Goal: Task Accomplishment & Management: Manage account settings

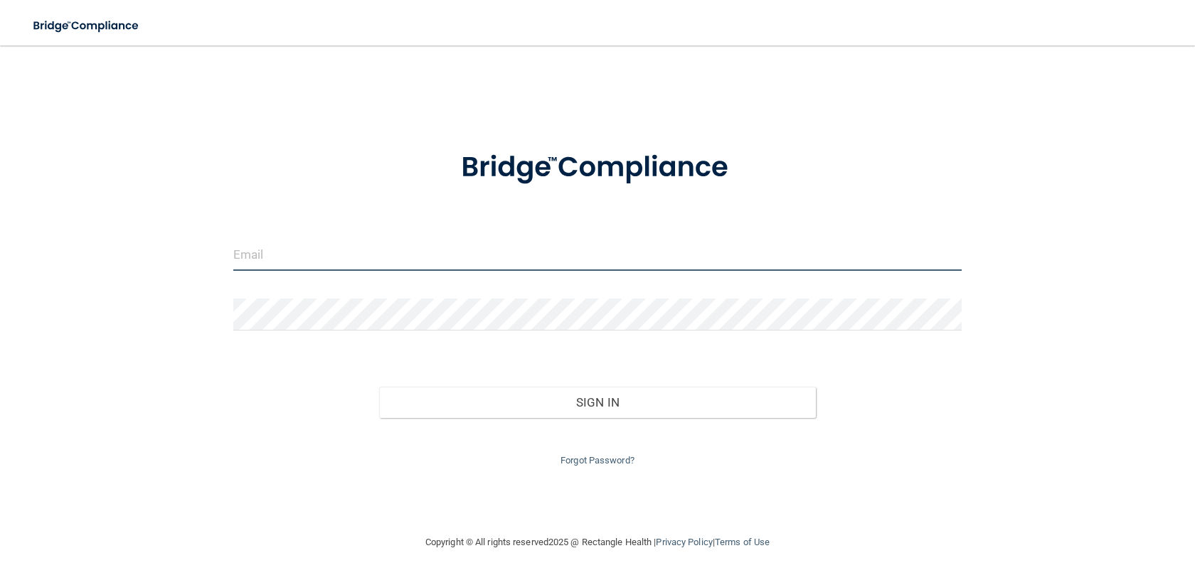
click at [323, 262] on input "email" at bounding box center [597, 255] width 728 height 32
click at [0, 579] on nordpass-autofill-portal at bounding box center [0, 580] width 0 height 0
type input "[EMAIL_ADDRESS][DOMAIN_NAME]"
click at [590, 382] on div "Sign In" at bounding box center [597, 388] width 749 height 60
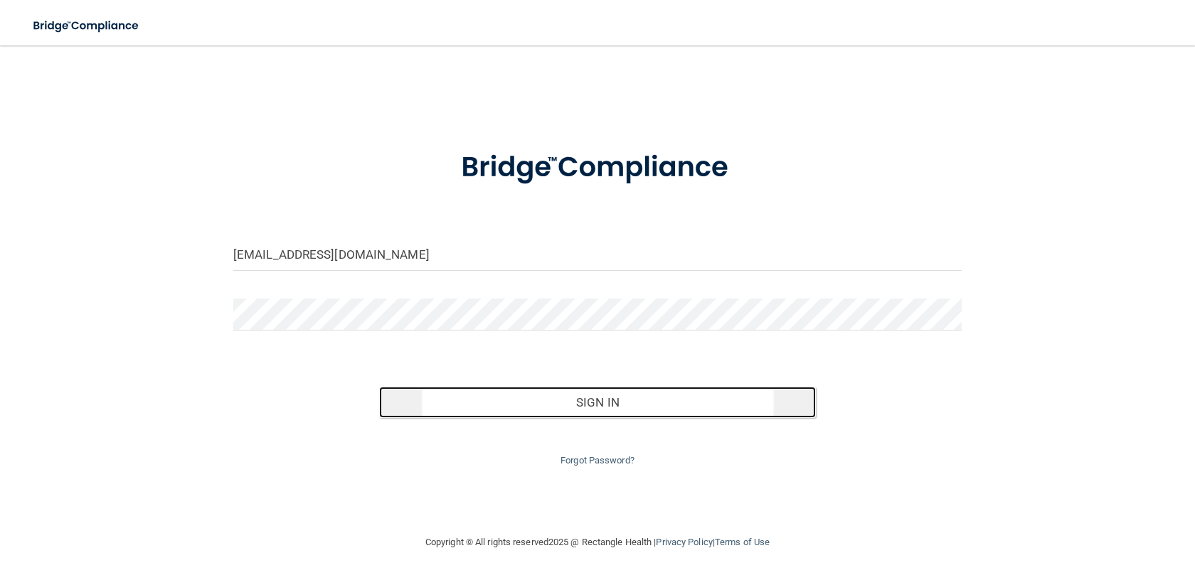
click at [583, 405] on button "Sign In" at bounding box center [597, 402] width 437 height 31
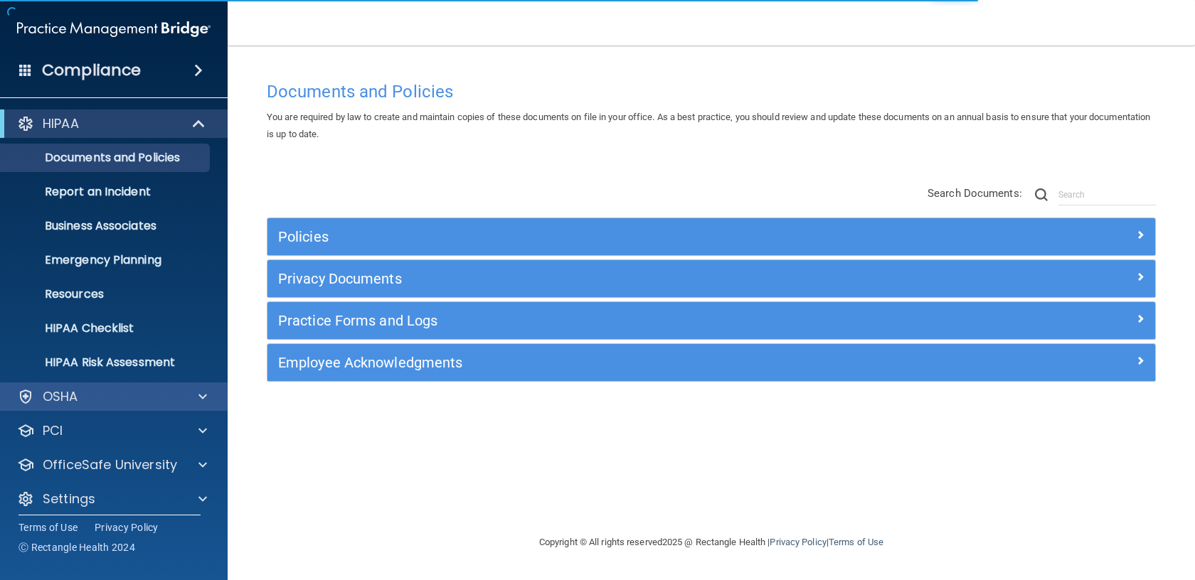
scroll to position [10, 0]
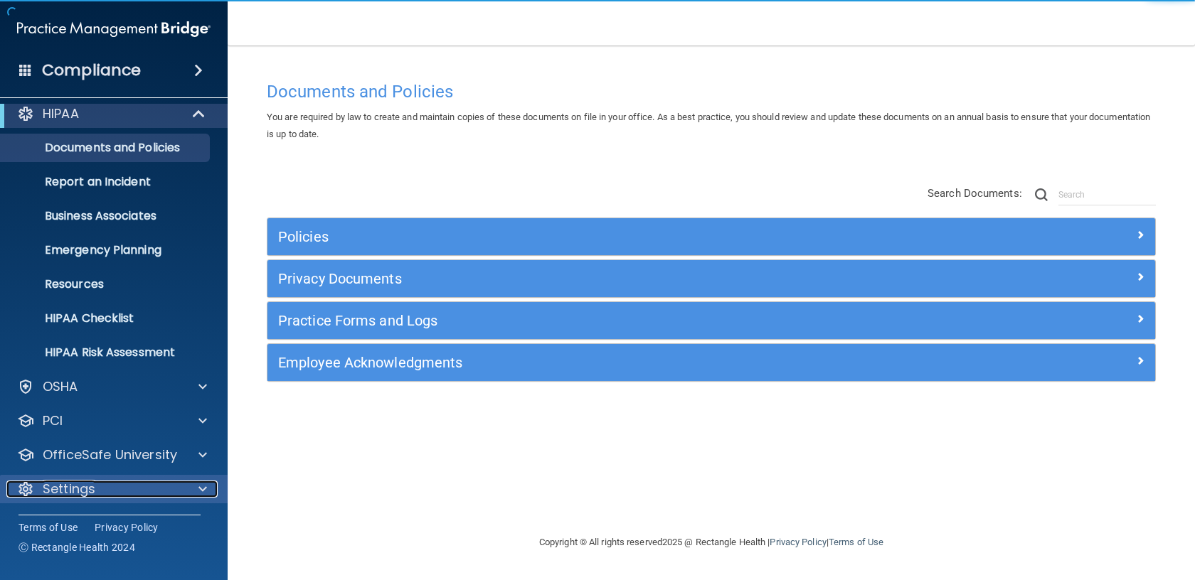
click at [113, 487] on div "Settings" at bounding box center [94, 489] width 176 height 17
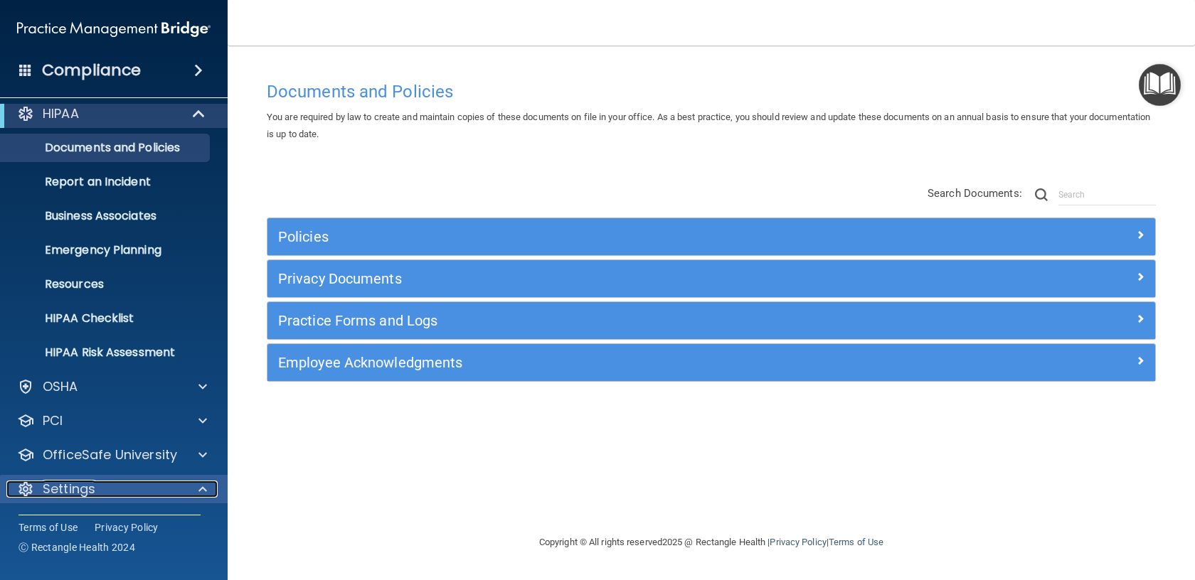
scroll to position [146, 0]
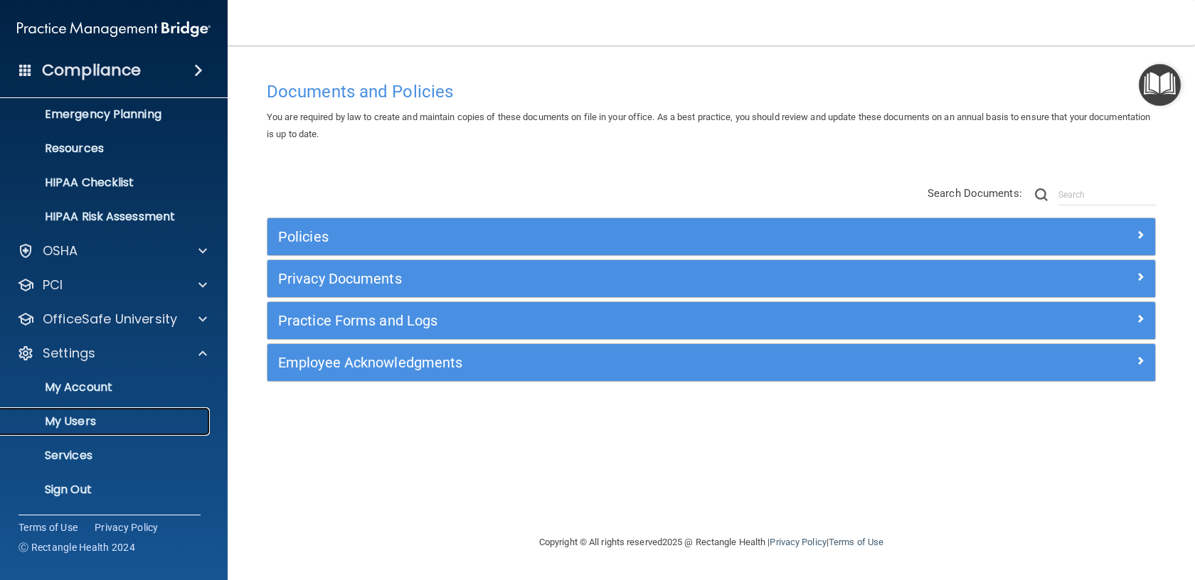
click at [98, 427] on p "My Users" at bounding box center [106, 422] width 194 height 14
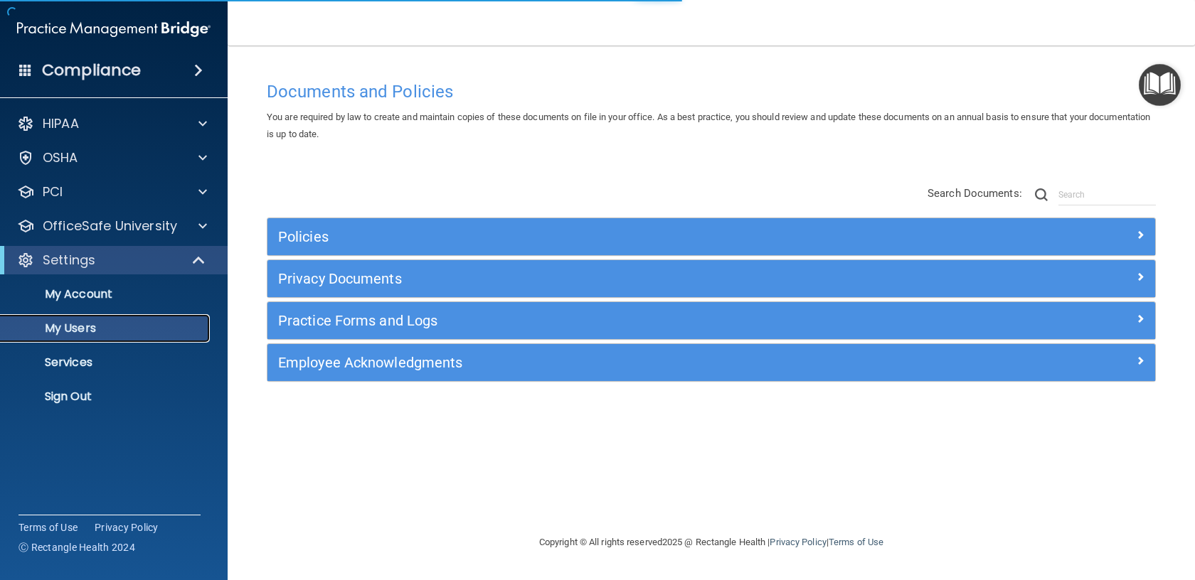
select select "20"
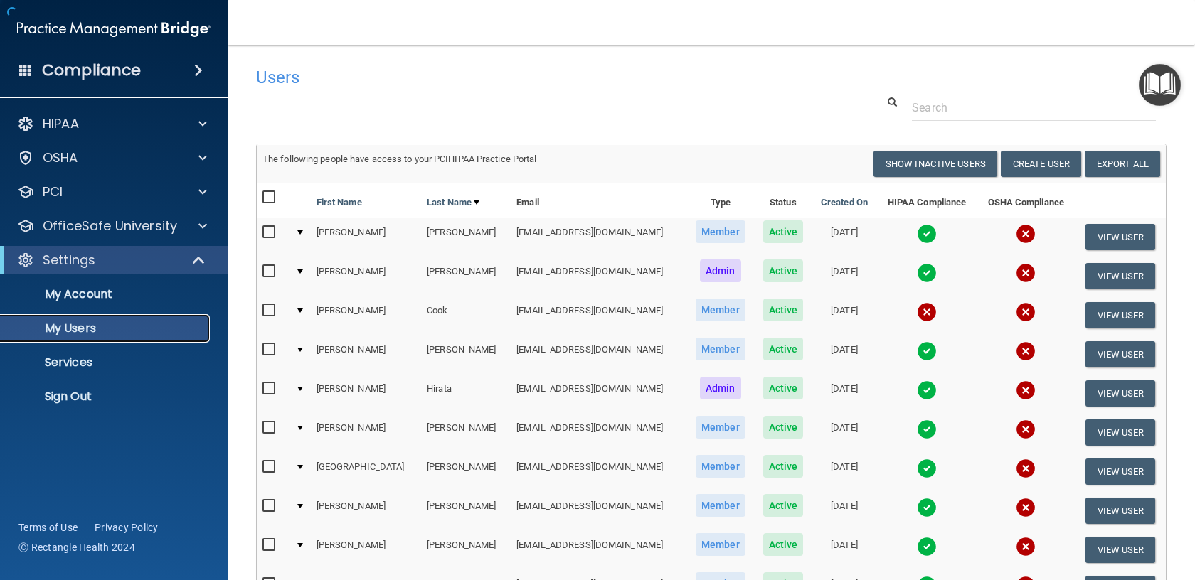
click at [69, 324] on p "My Users" at bounding box center [106, 328] width 194 height 14
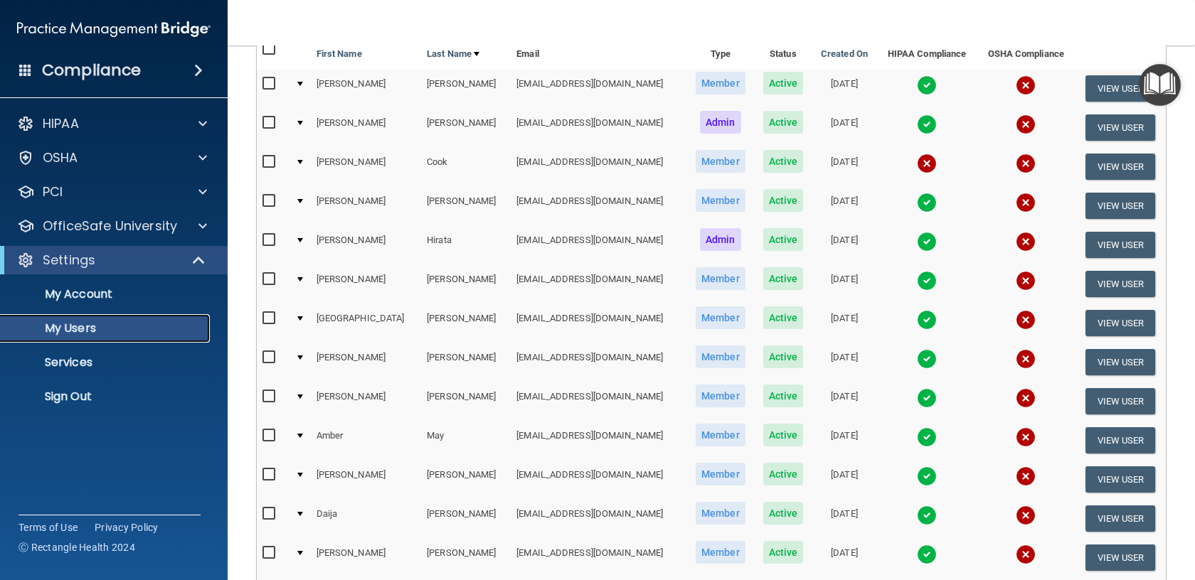
scroll to position [161, 0]
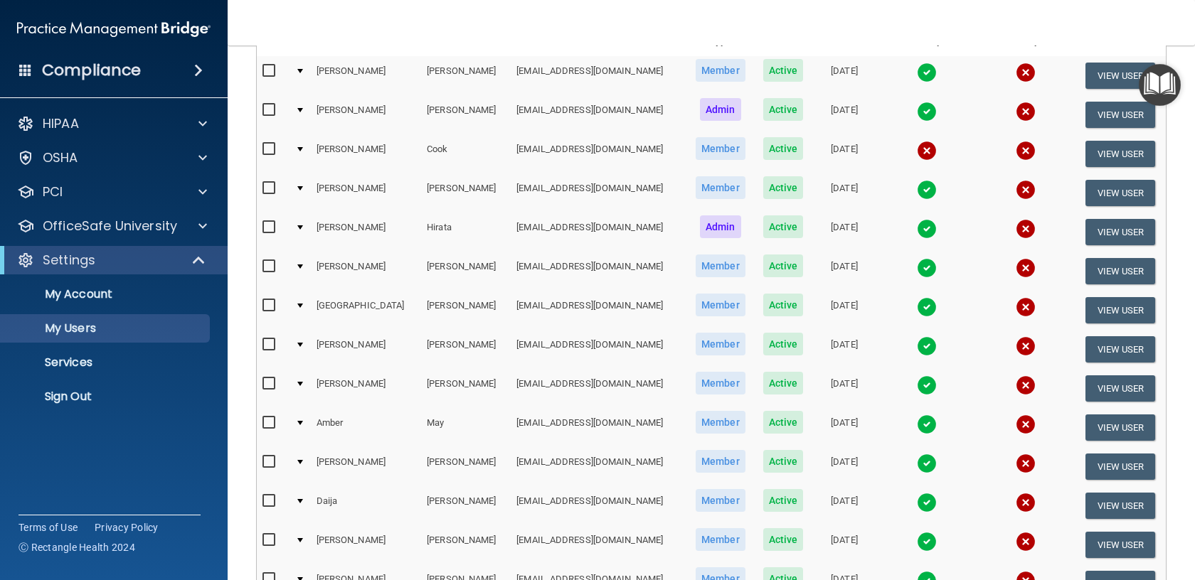
click at [303, 188] on div at bounding box center [300, 188] width 6 height 4
click at [303, 186] on div at bounding box center [300, 188] width 6 height 4
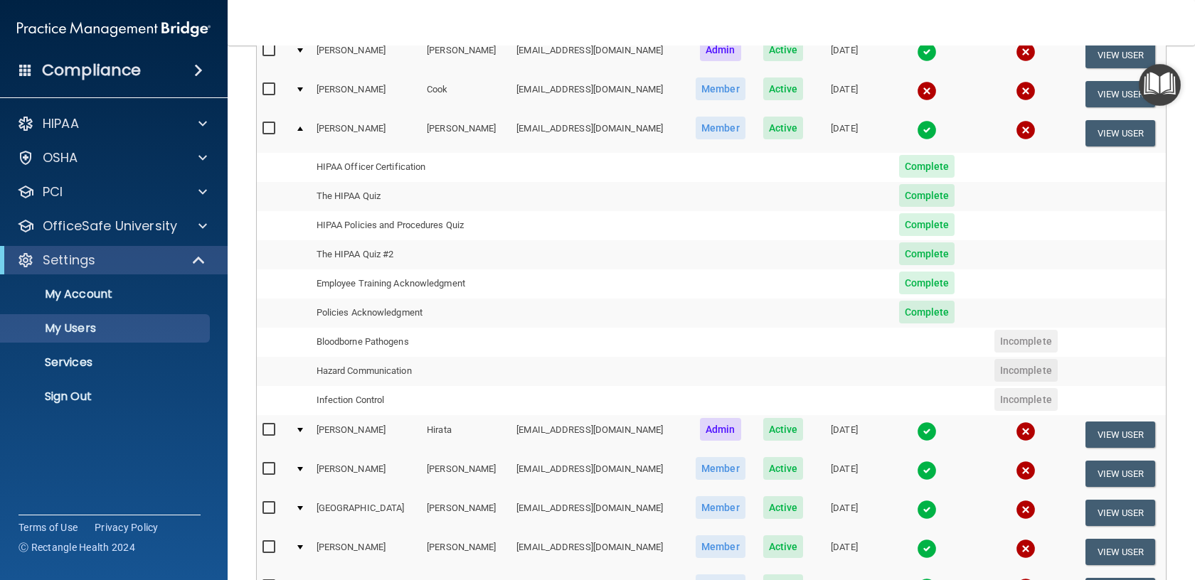
scroll to position [213, 0]
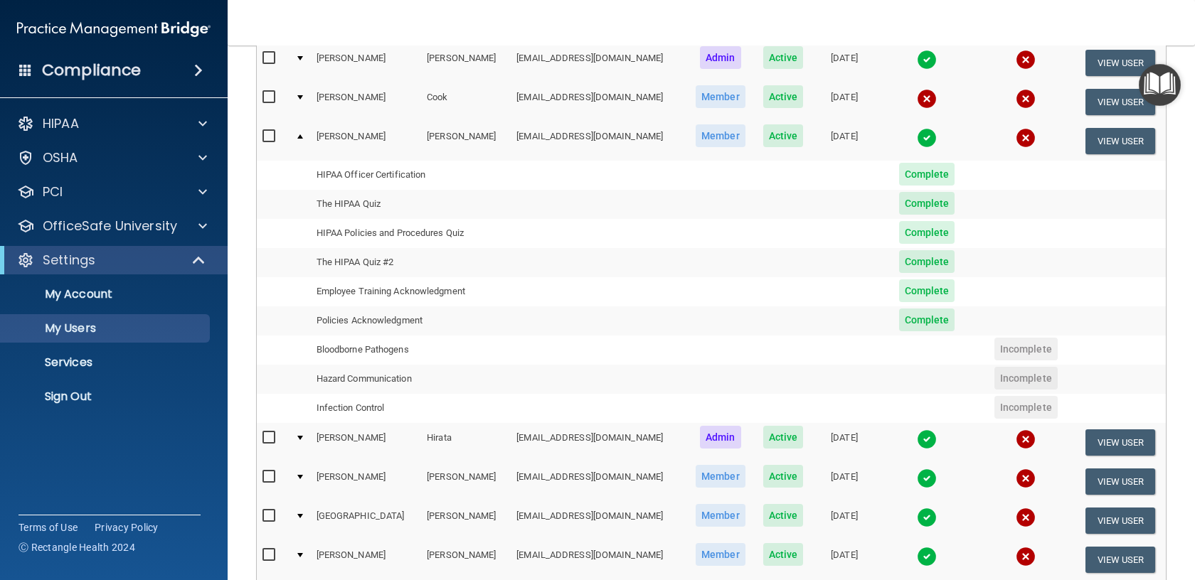
click at [306, 134] on td at bounding box center [299, 141] width 21 height 38
